Goal: Information Seeking & Learning: Learn about a topic

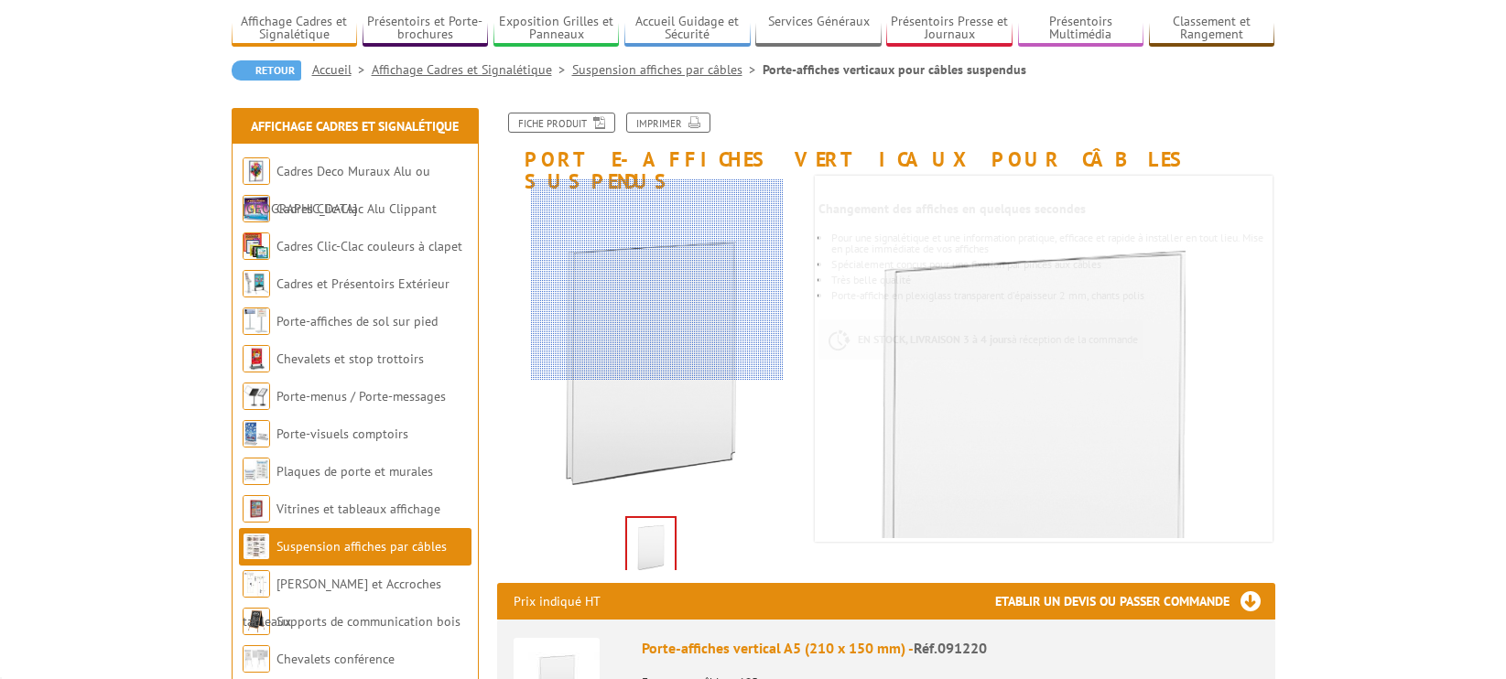
scroll to position [172, 0]
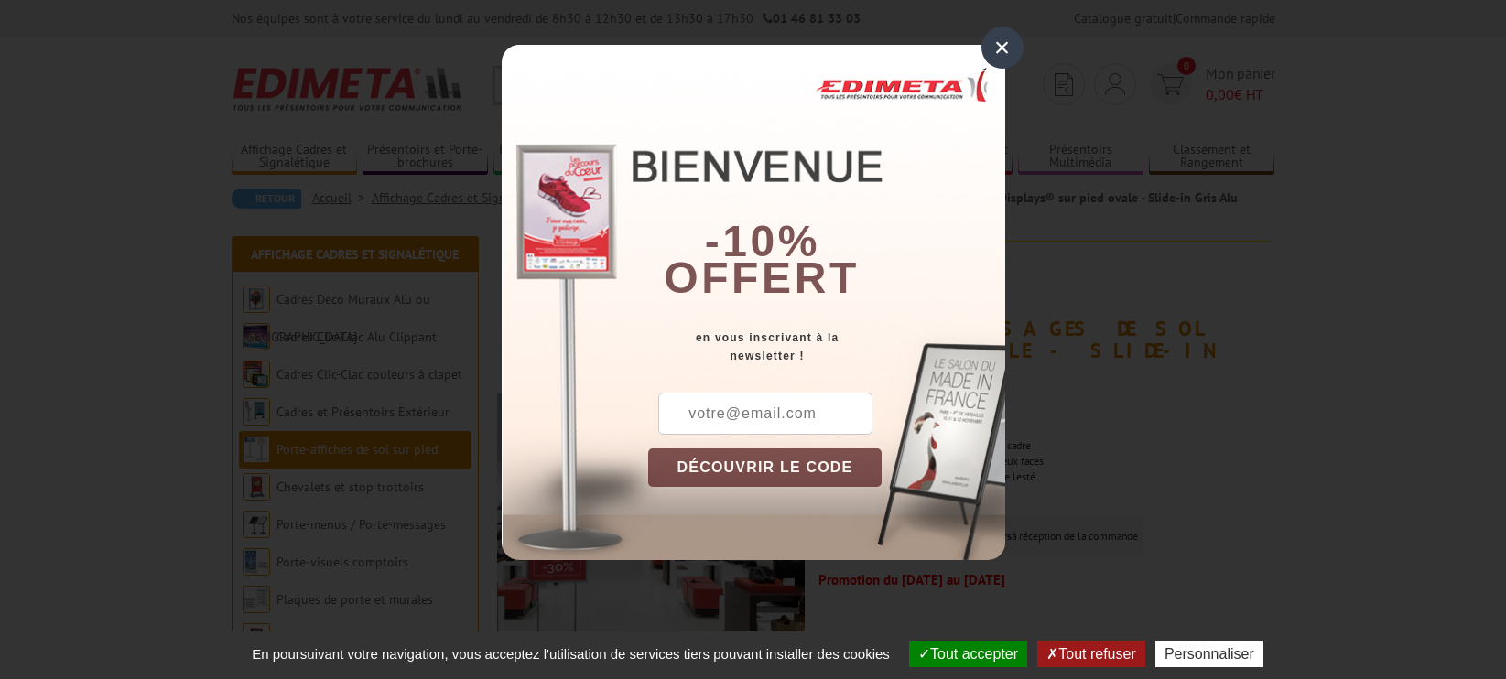
click at [997, 41] on div "×" at bounding box center [1002, 48] width 42 height 42
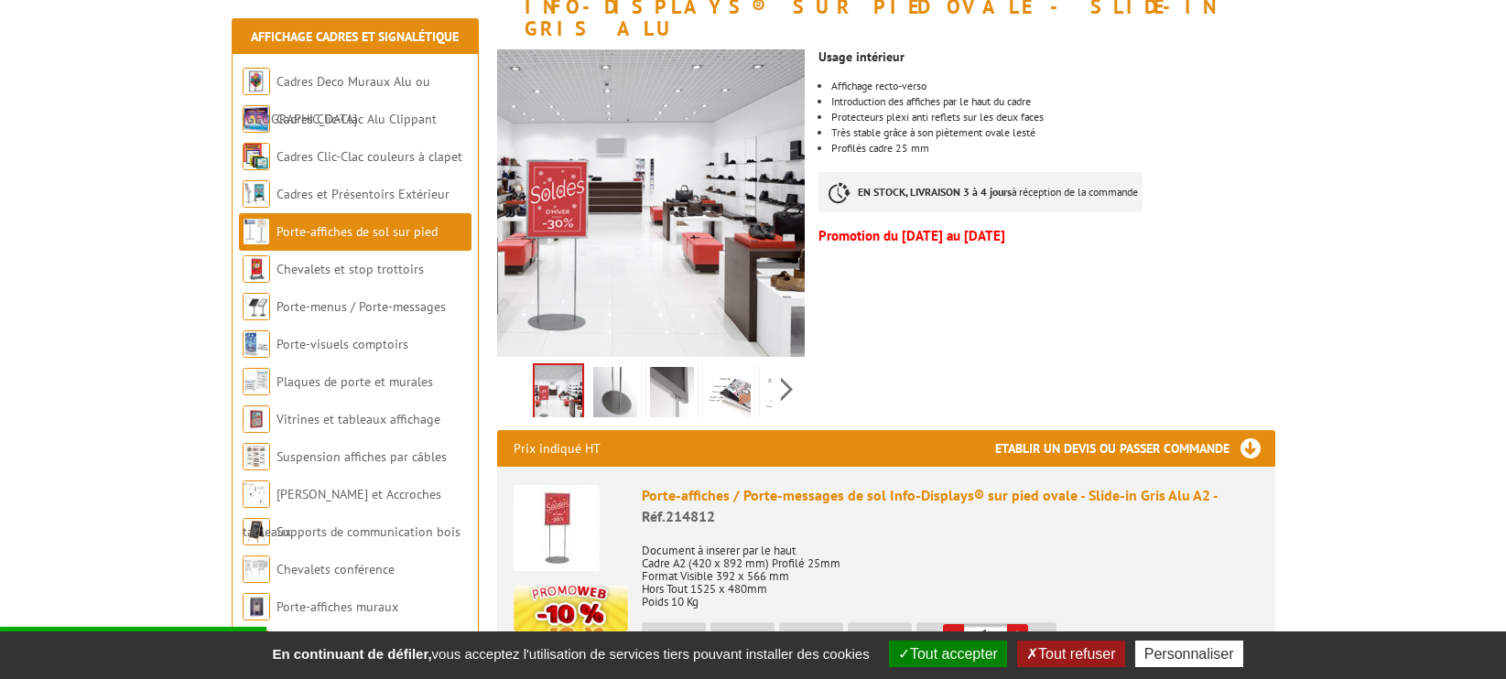
scroll to position [348, 0]
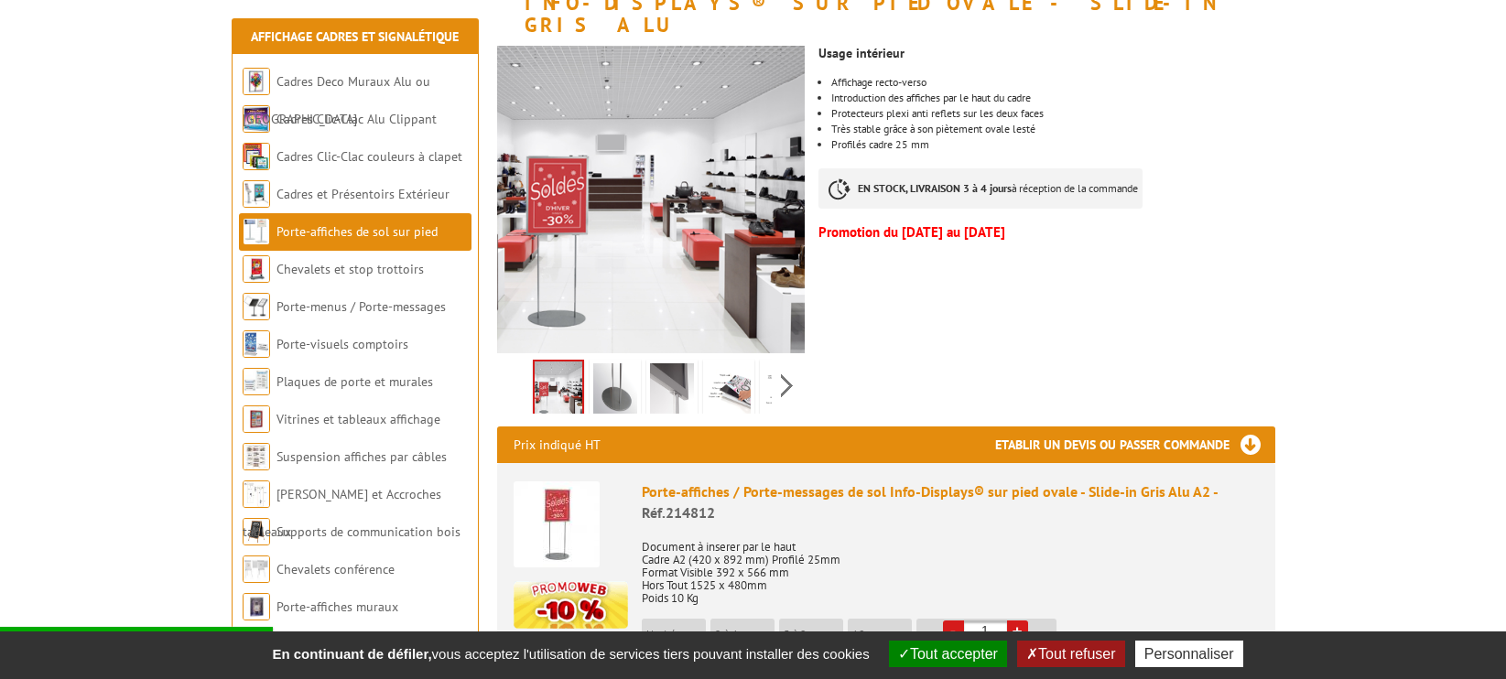
click at [673, 373] on img at bounding box center [672, 391] width 44 height 57
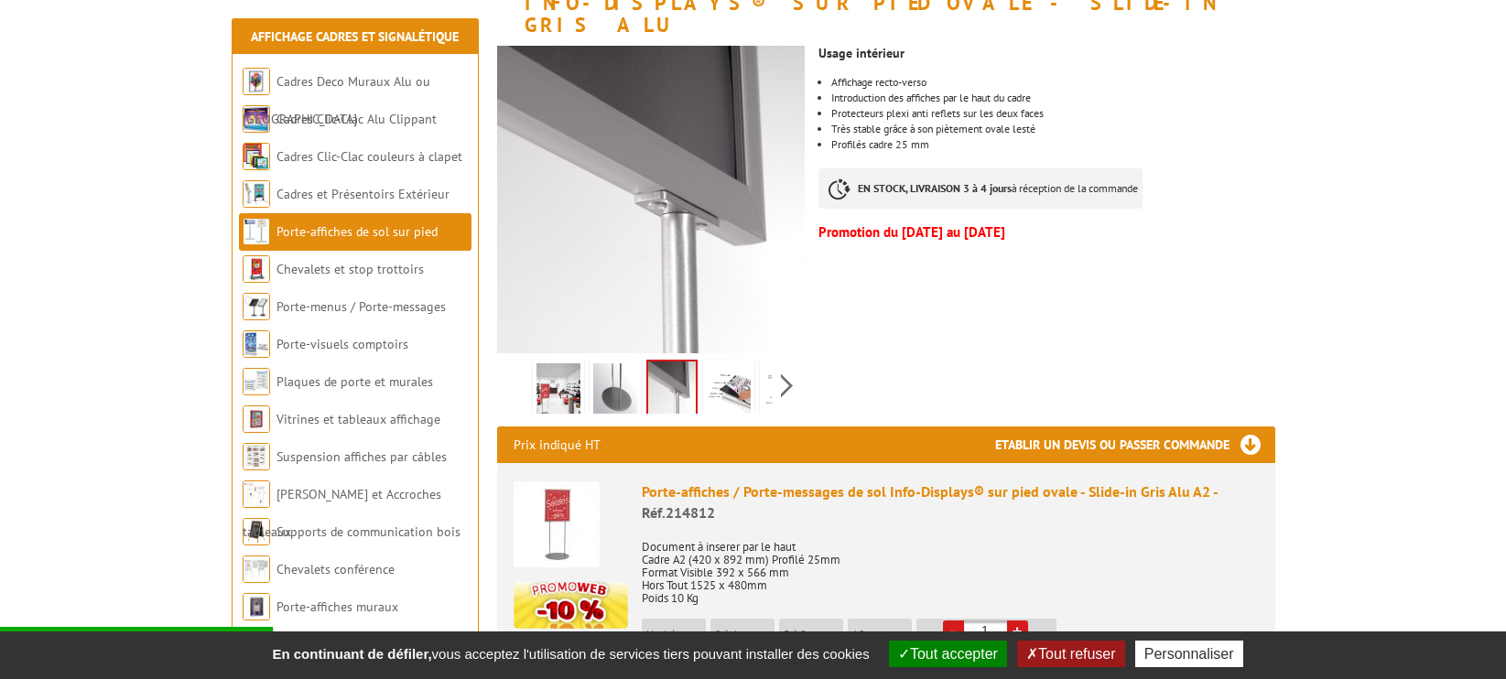
click at [735, 366] on img at bounding box center [729, 391] width 44 height 57
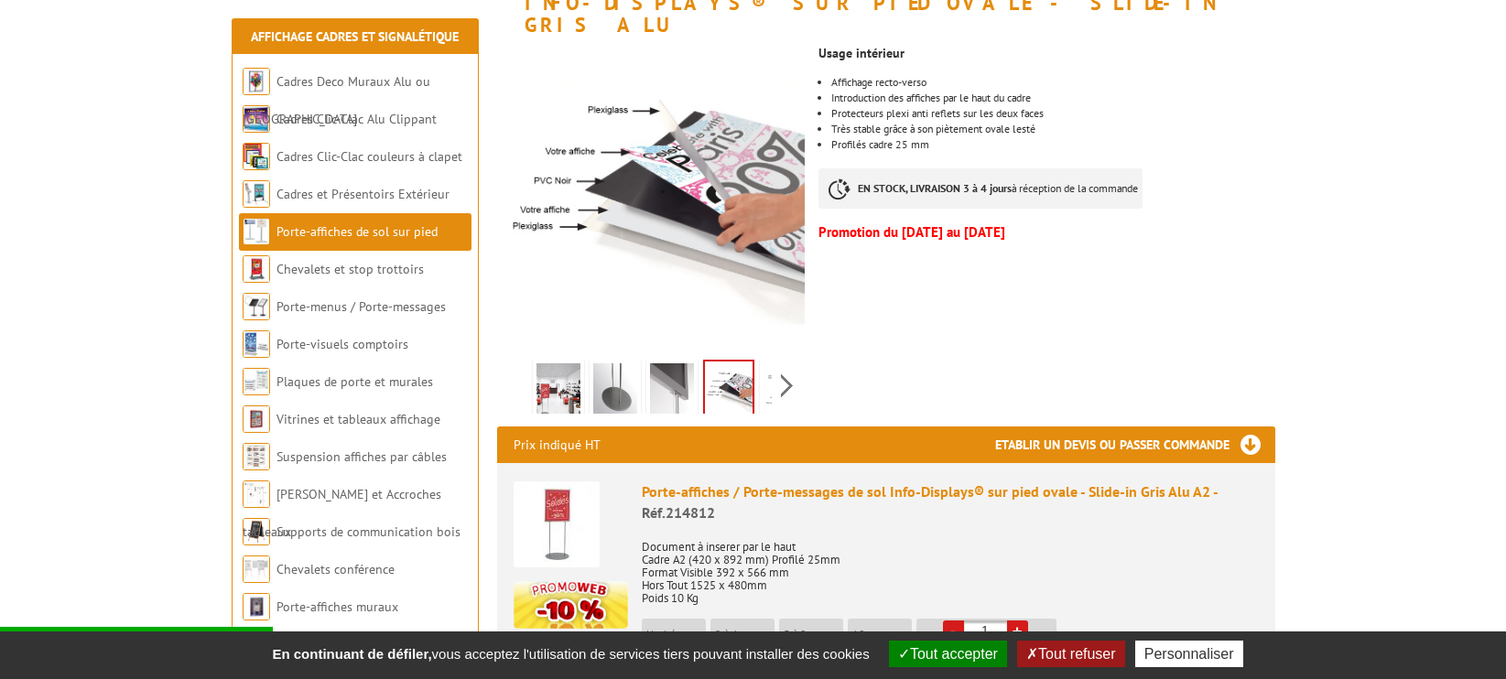
click at [665, 370] on img at bounding box center [672, 391] width 44 height 57
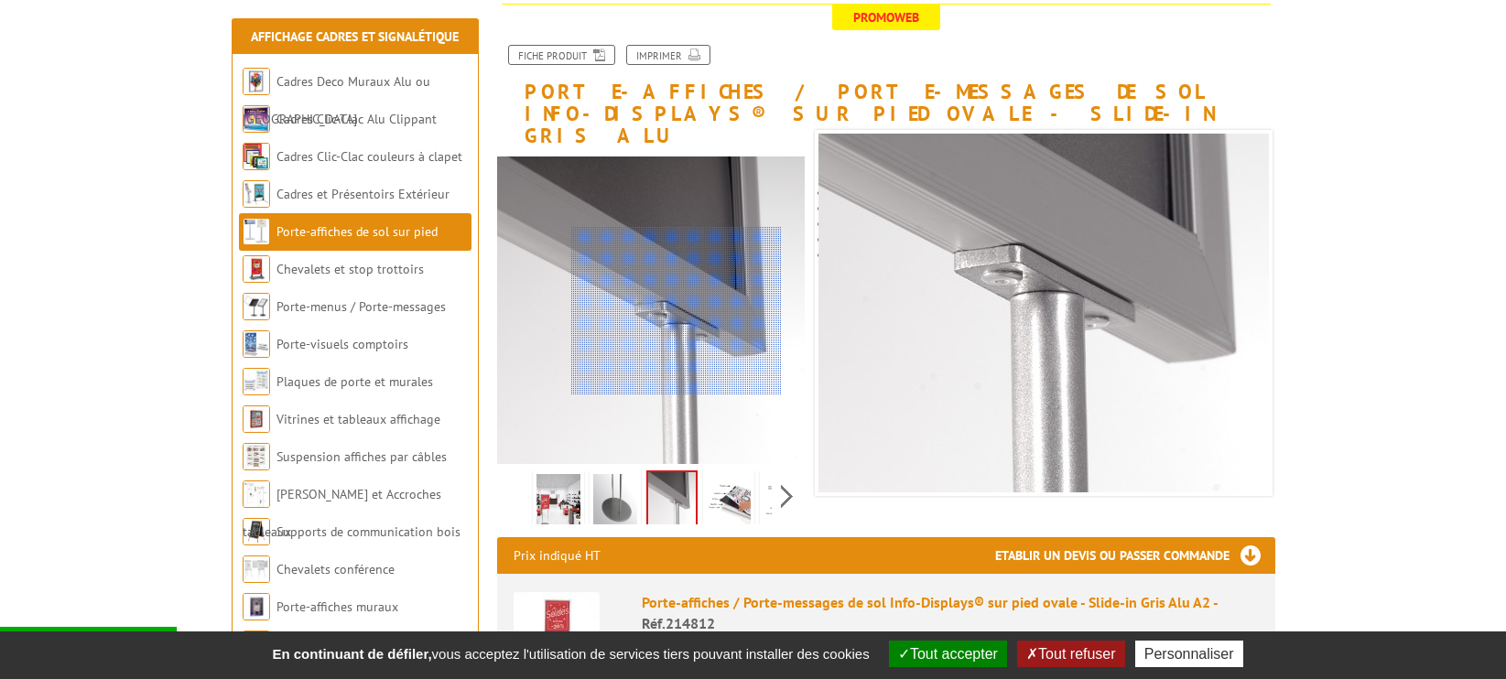
scroll to position [224, 0]
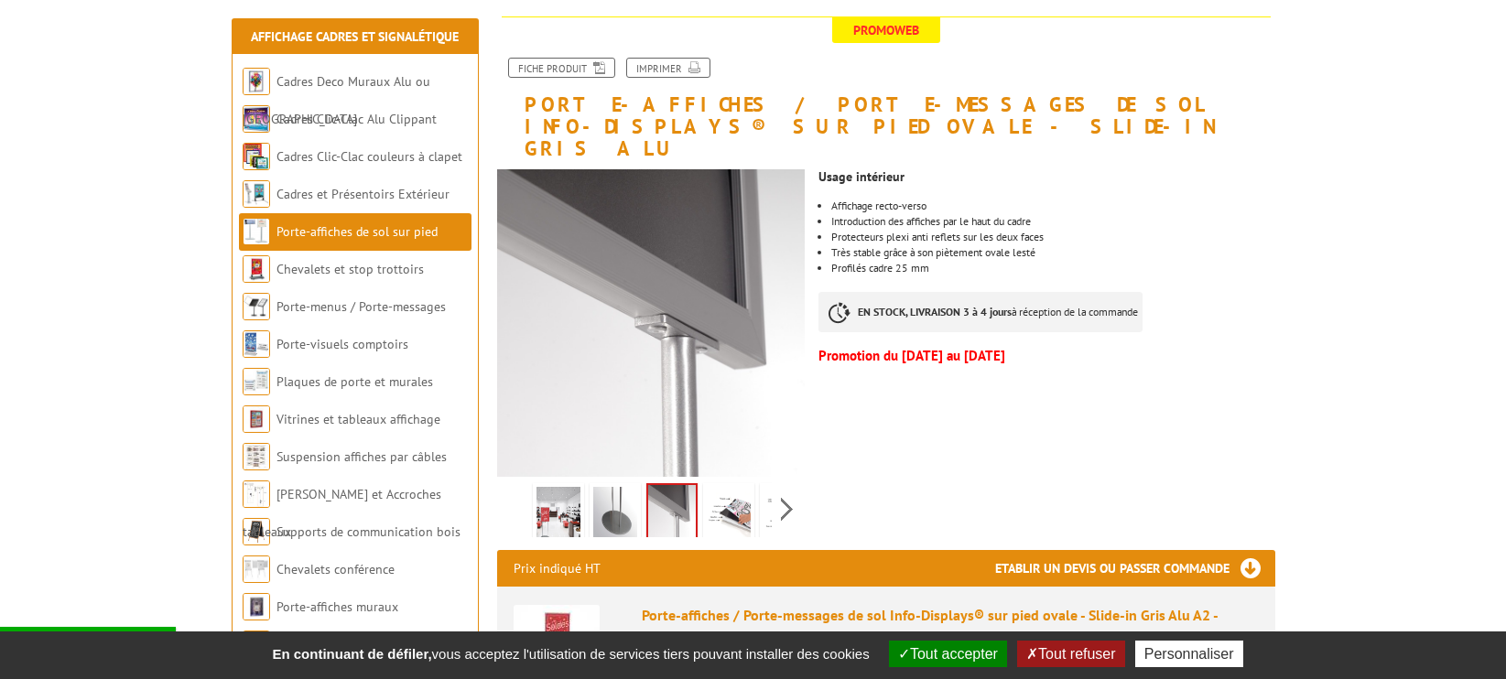
click at [721, 495] on img at bounding box center [729, 515] width 44 height 57
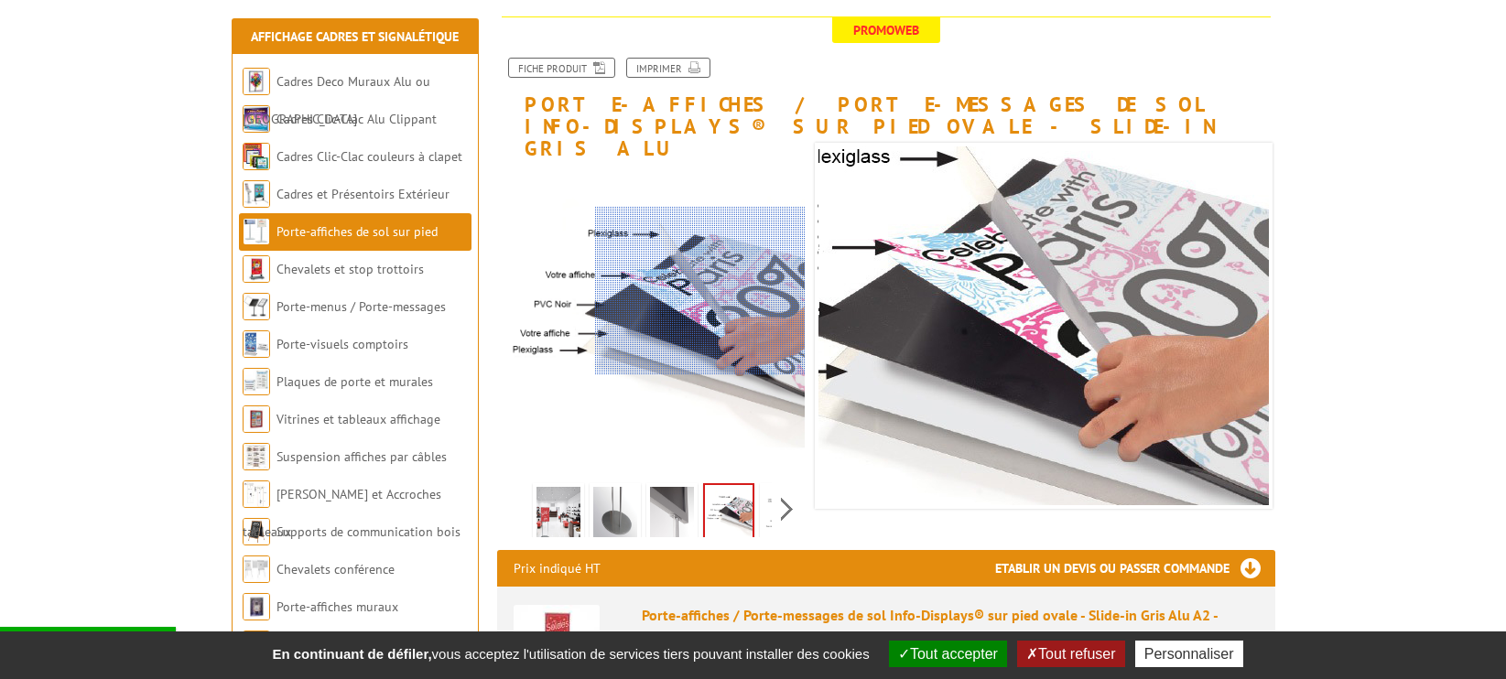
click at [728, 290] on div at bounding box center [700, 291] width 211 height 168
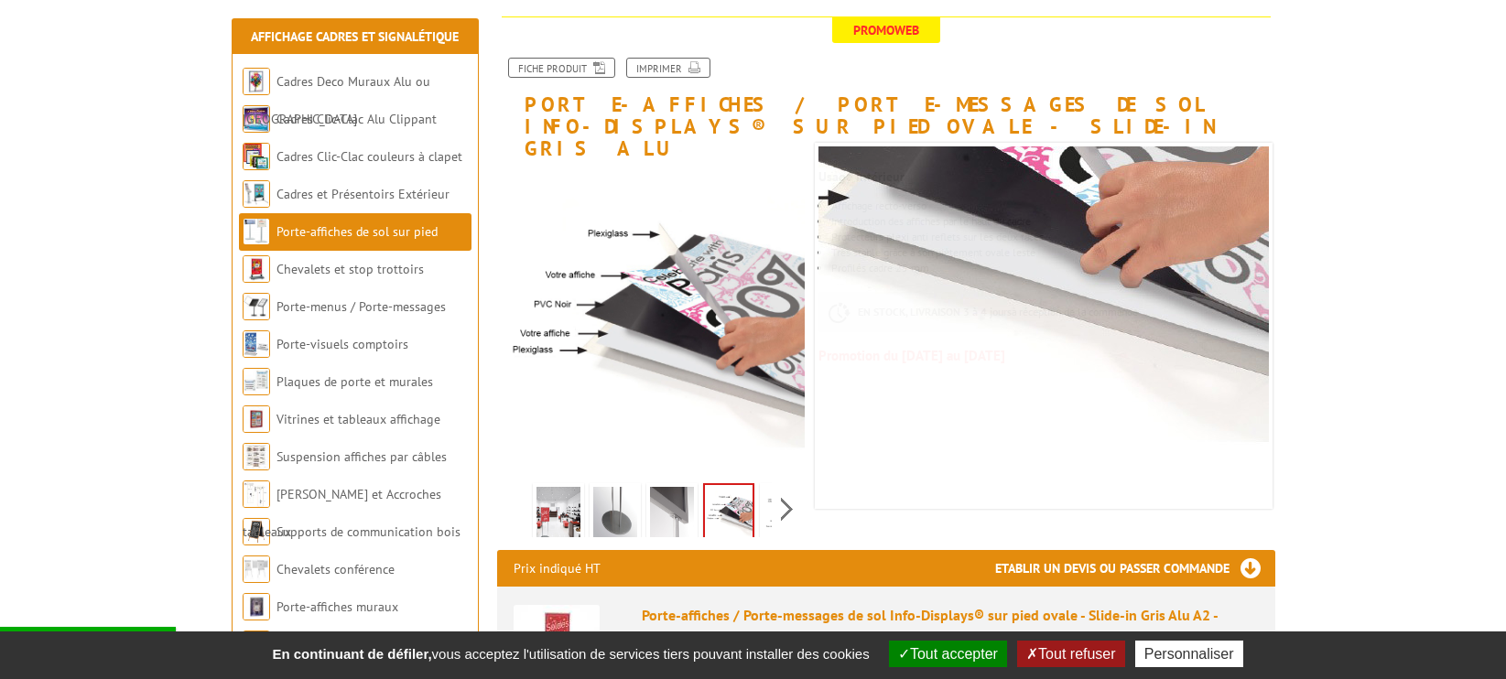
click at [668, 492] on img at bounding box center [672, 515] width 44 height 57
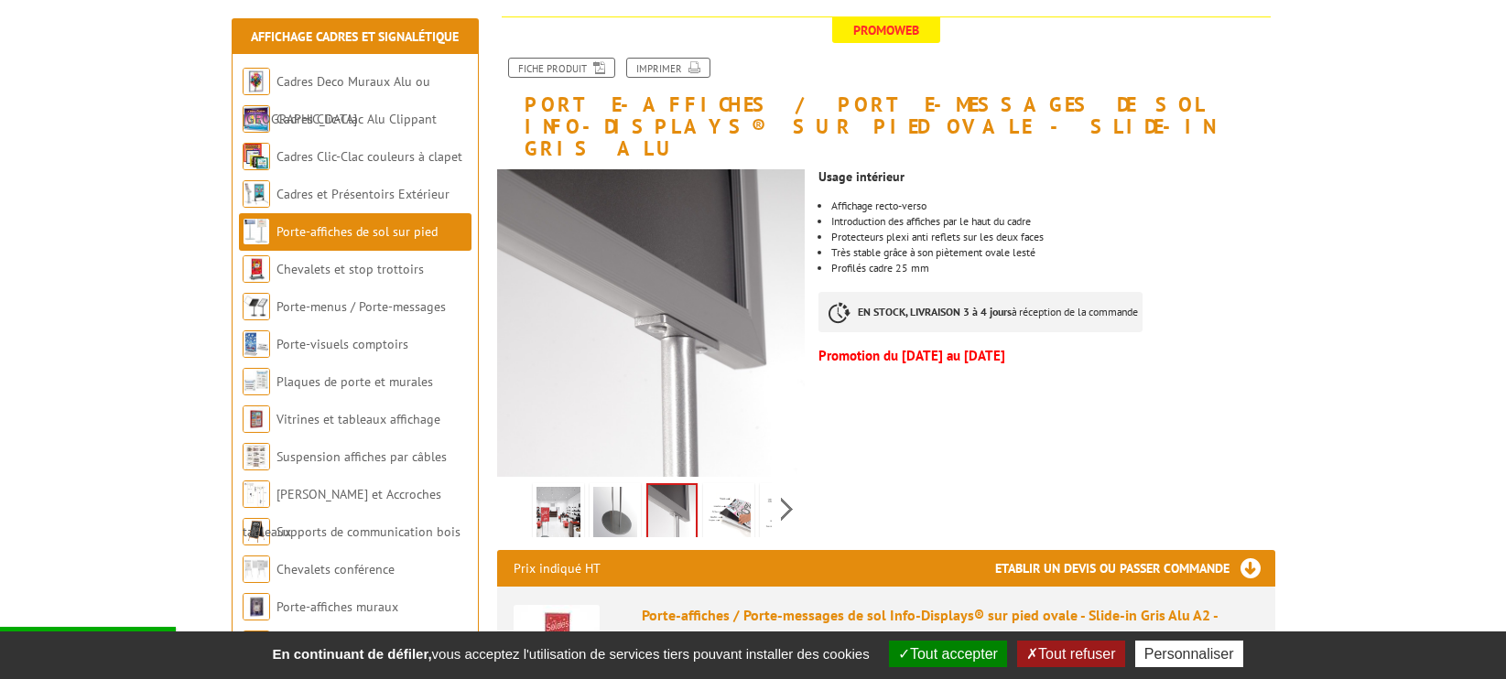
click at [739, 496] on img at bounding box center [729, 515] width 44 height 57
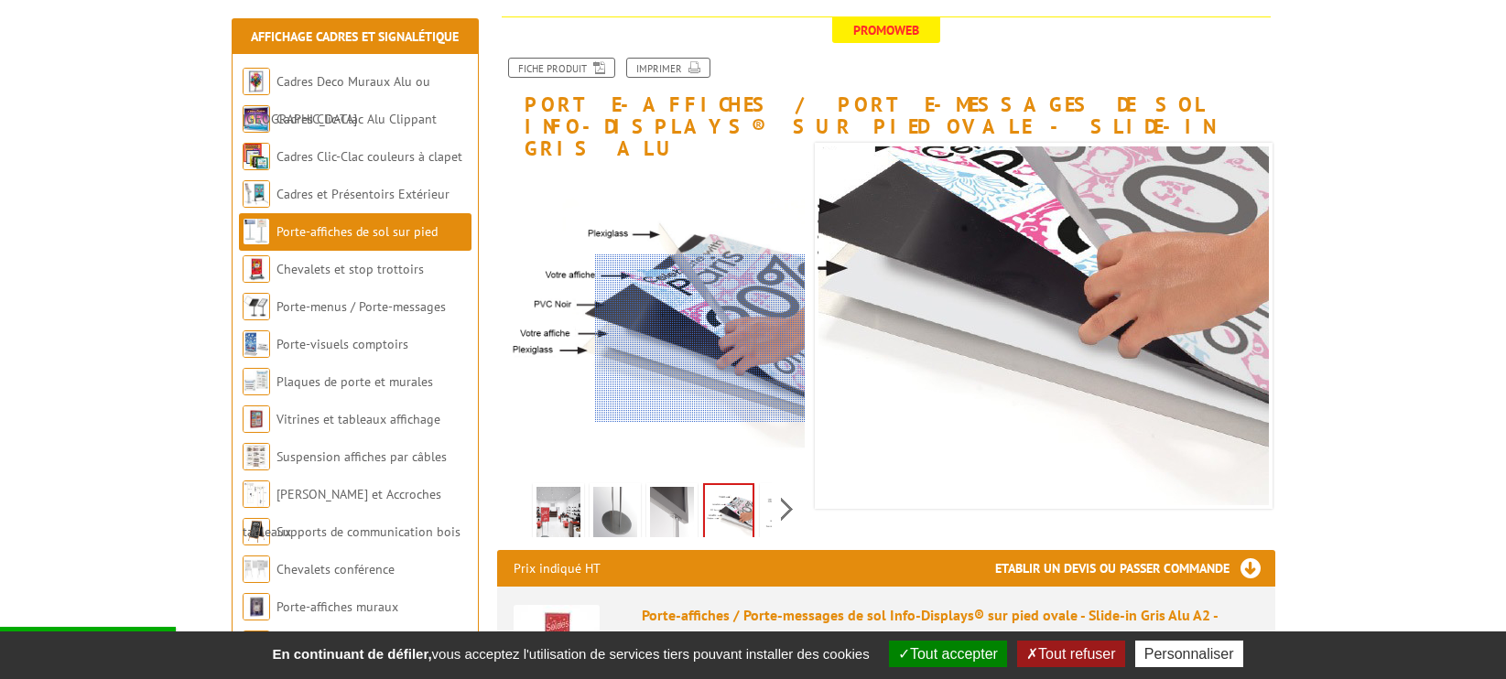
click at [765, 339] on div at bounding box center [700, 338] width 211 height 168
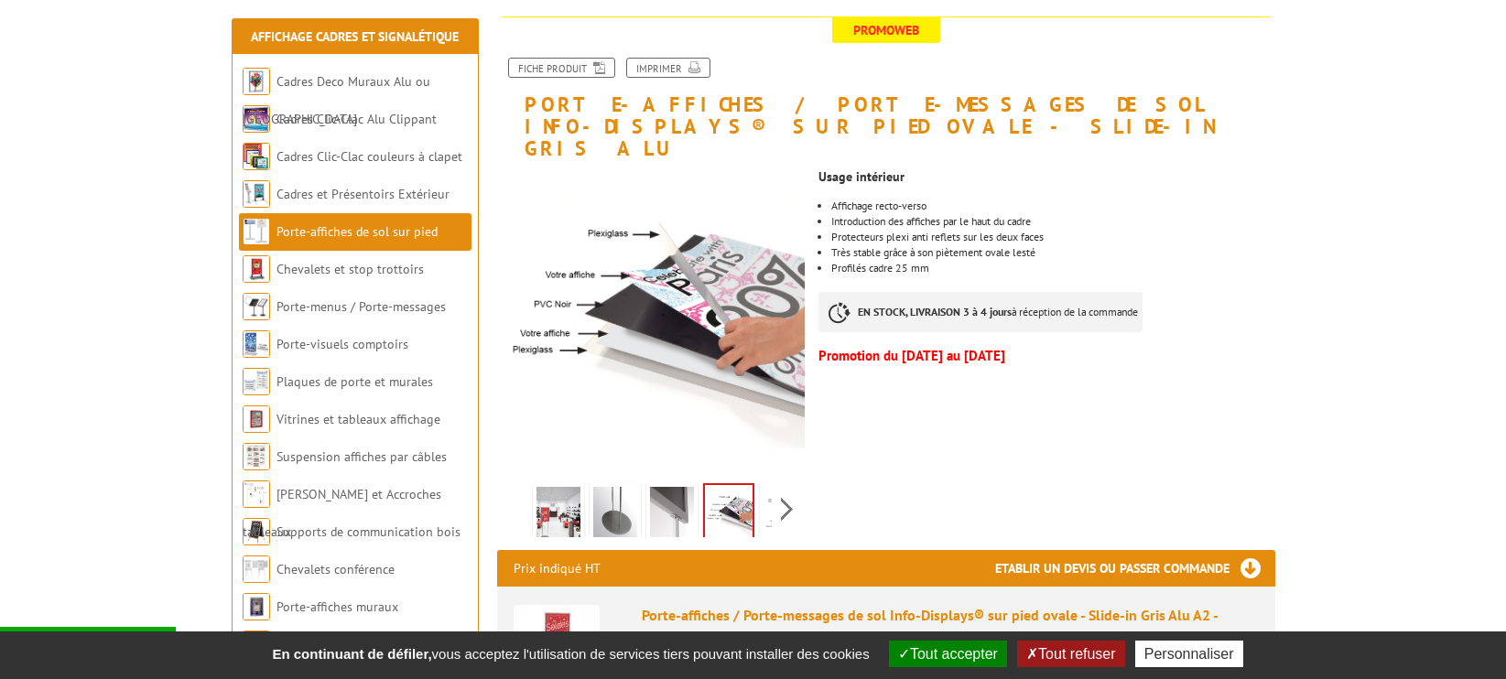
click at [0, 0] on div at bounding box center [0, 0] width 0 height 0
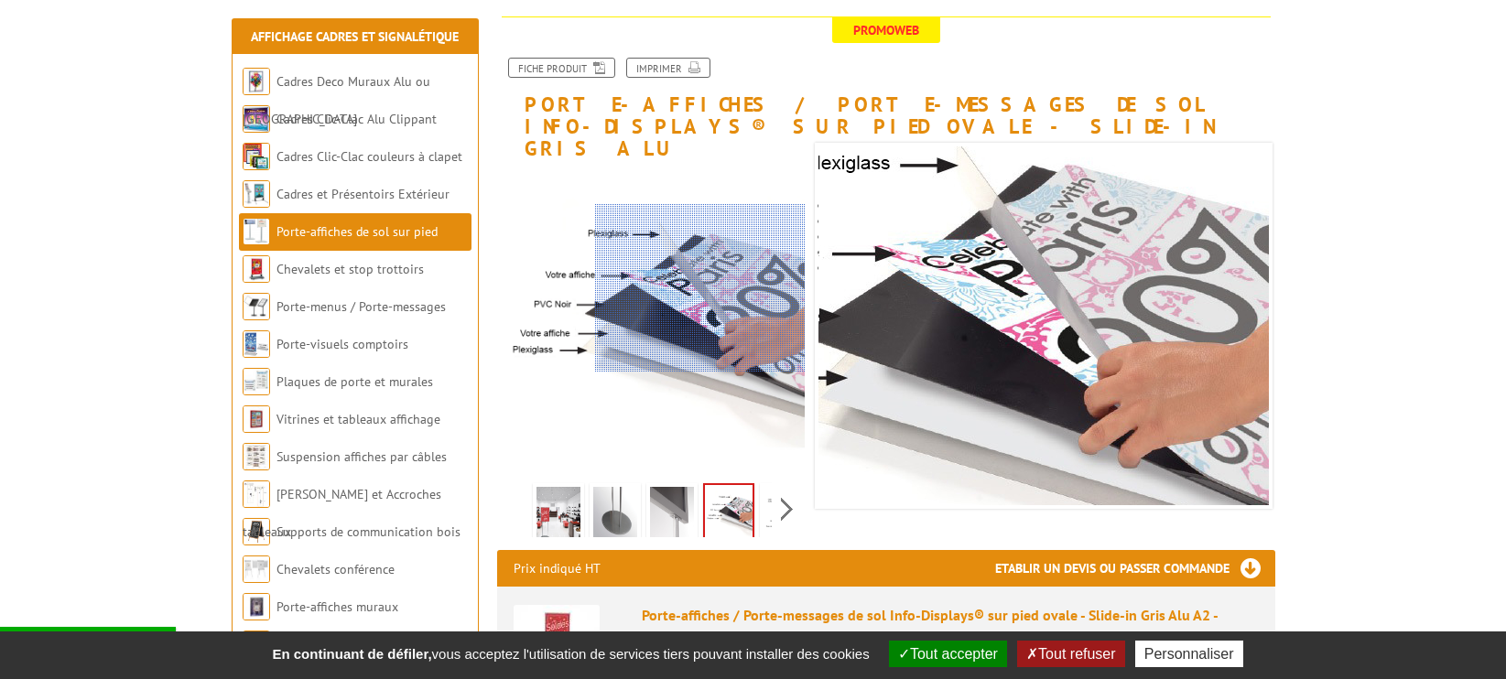
click at [717, 287] on div at bounding box center [700, 288] width 211 height 168
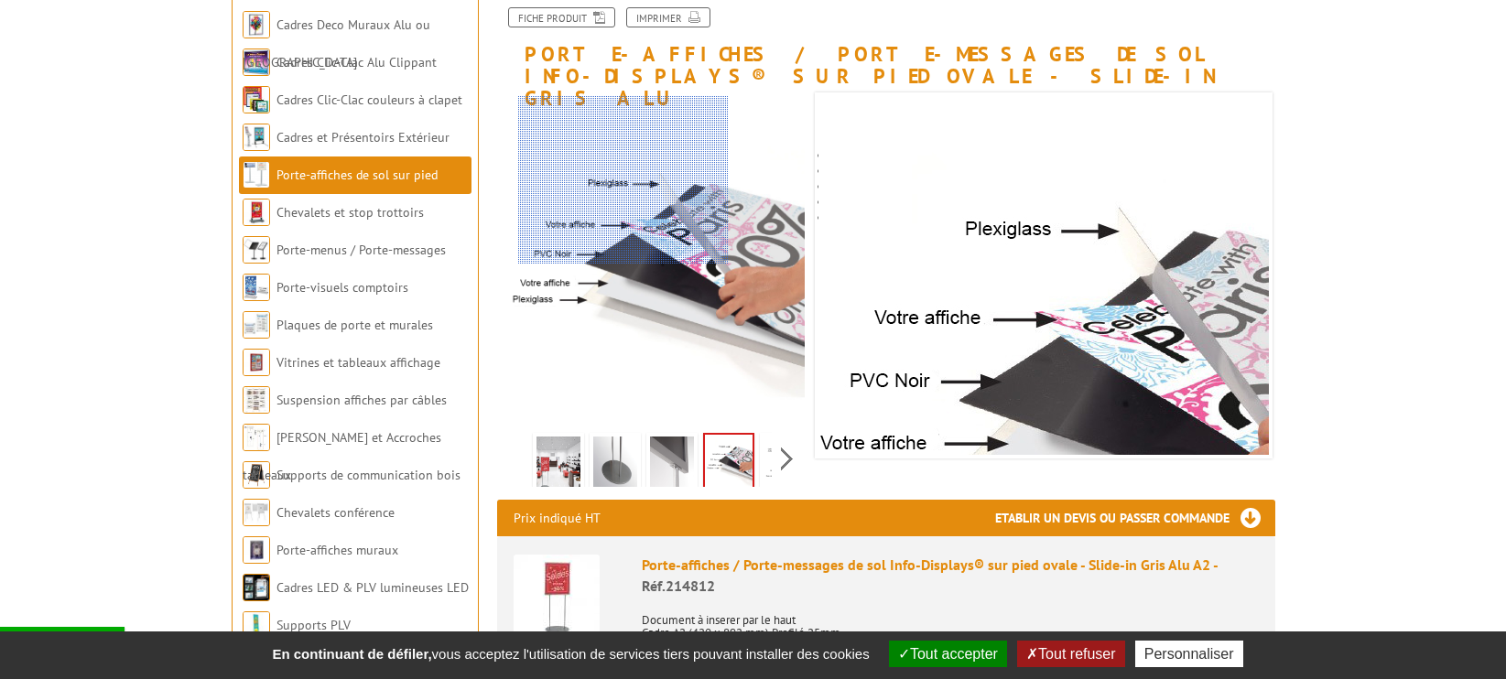
scroll to position [278, 0]
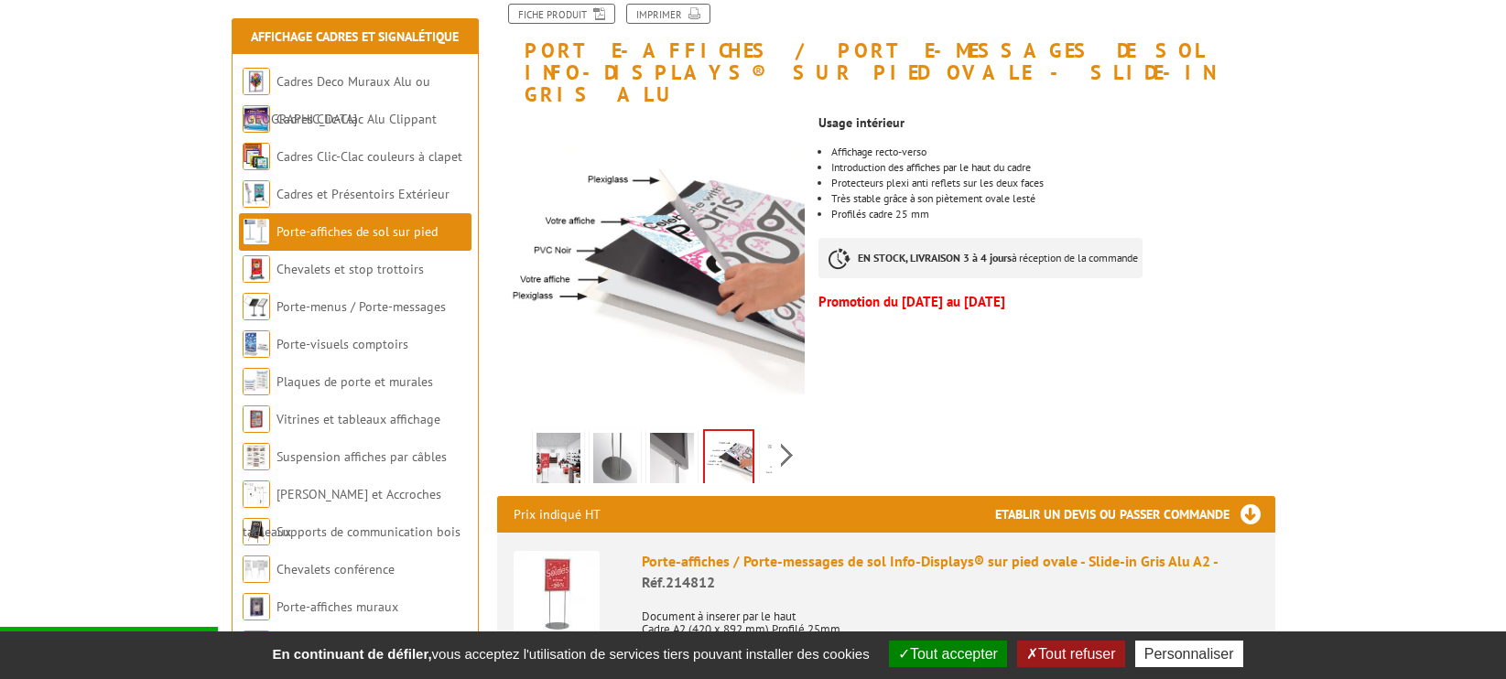
click at [559, 445] on img at bounding box center [558, 461] width 44 height 57
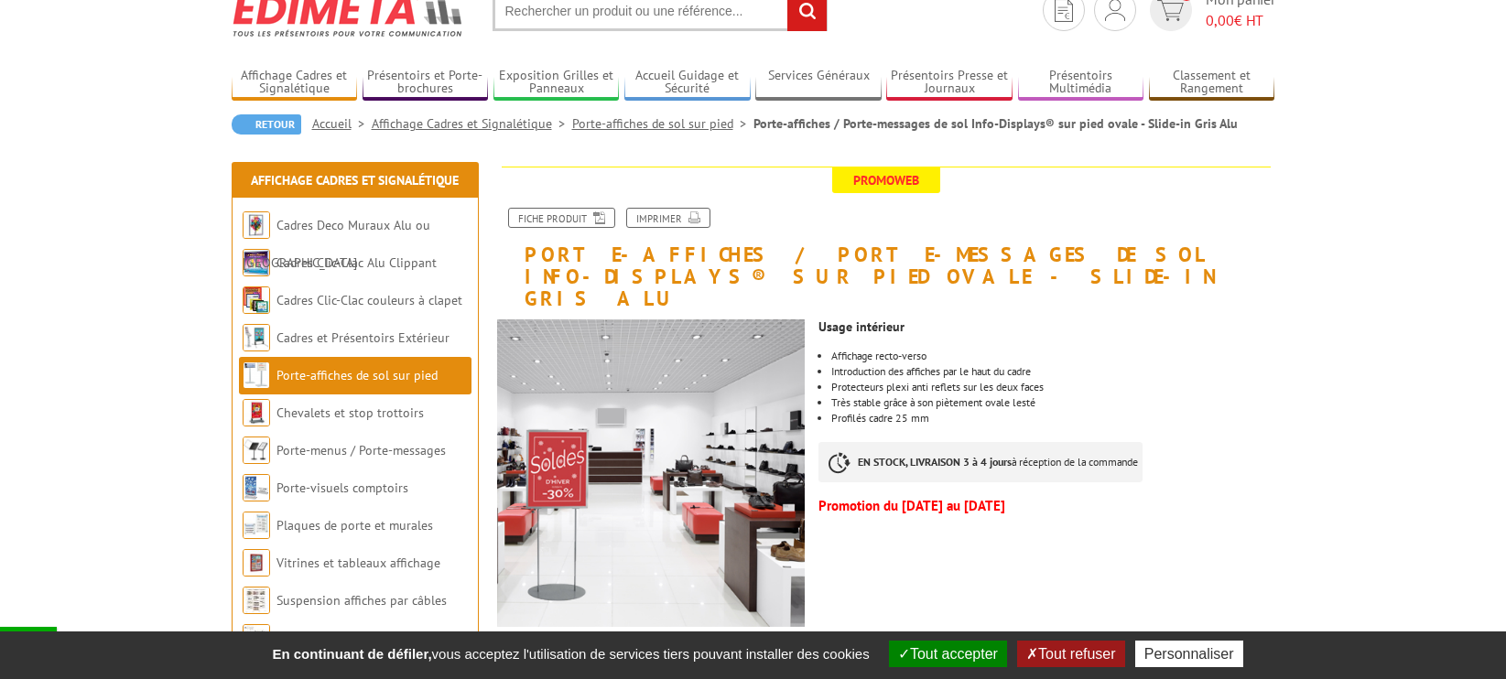
scroll to position [72, 0]
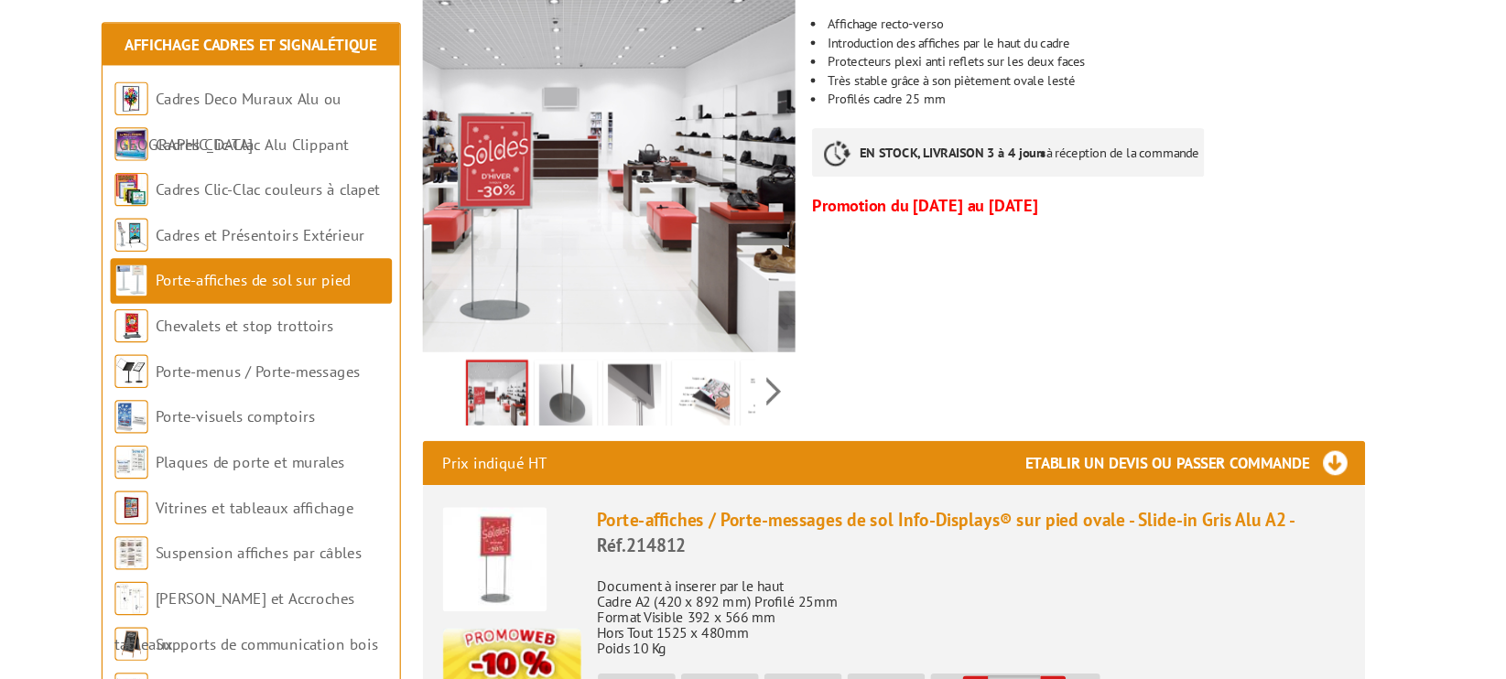
scroll to position [397, 0]
